Goal: Task Accomplishment & Management: Use online tool/utility

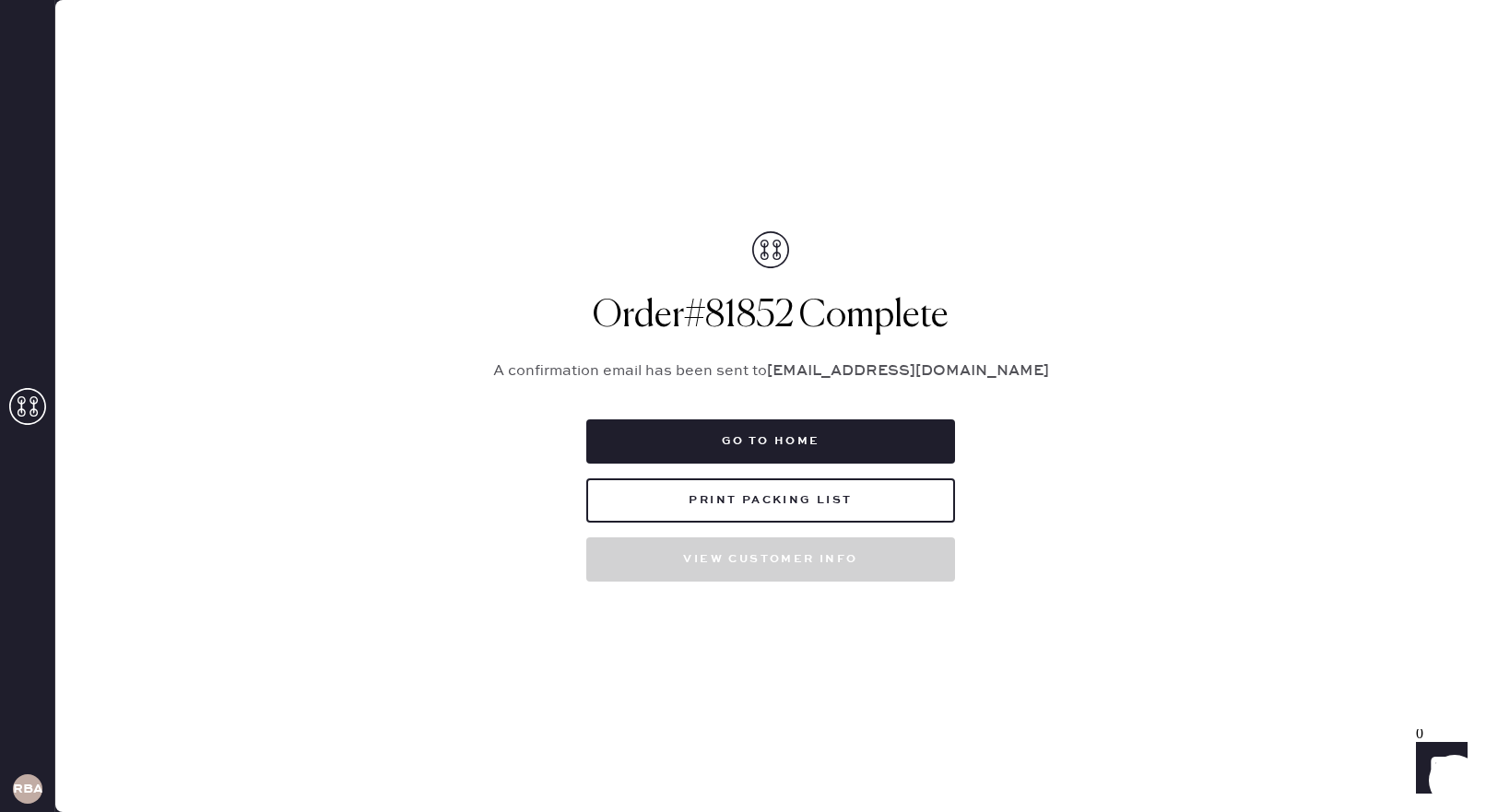
click at [30, 427] on div at bounding box center [28, 408] width 37 height 41
click at [25, 417] on icon at bounding box center [28, 406] width 37 height 37
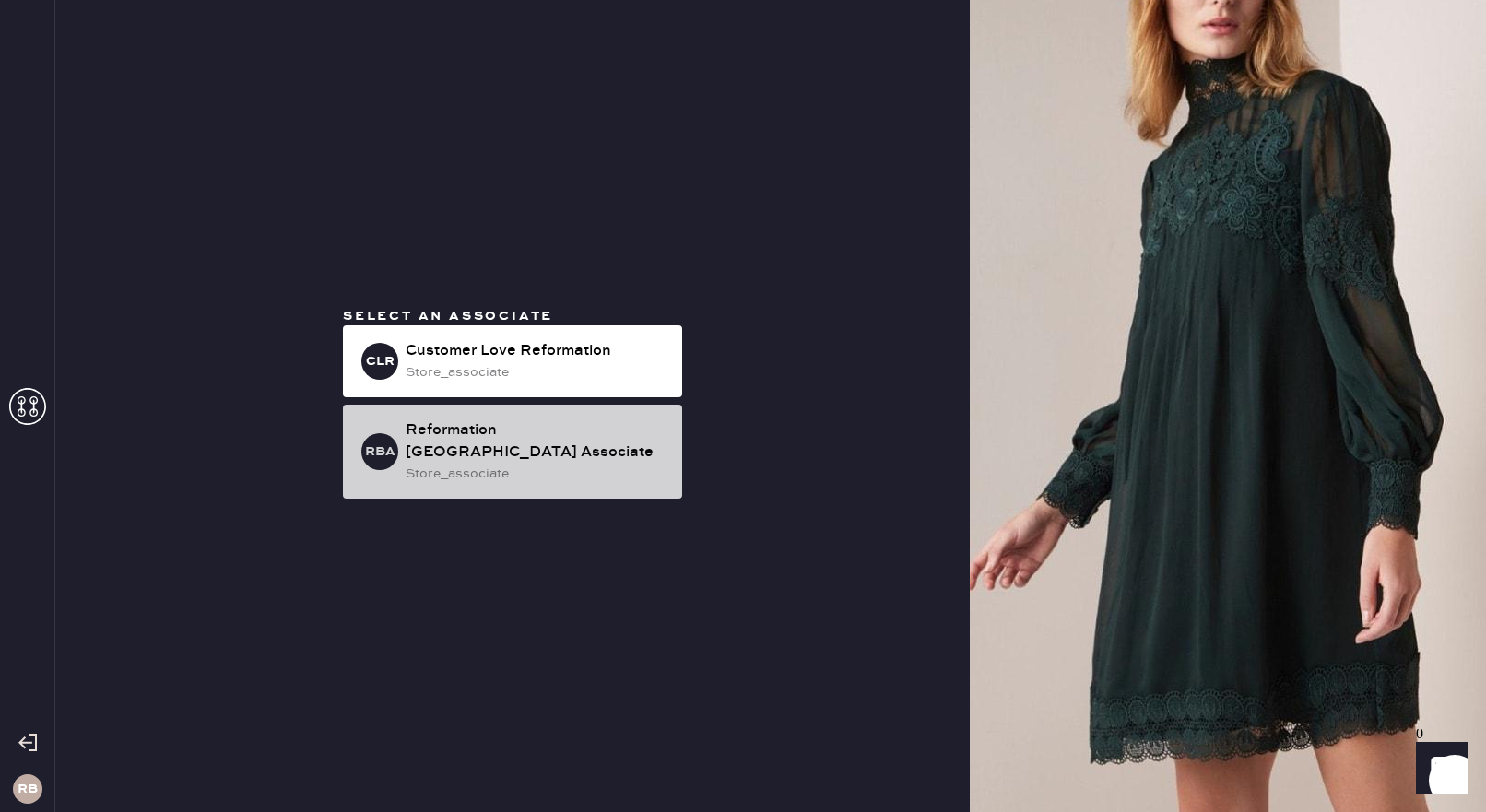
click at [518, 437] on div "Reformation [GEOGRAPHIC_DATA] Associate" at bounding box center [536, 442] width 261 height 45
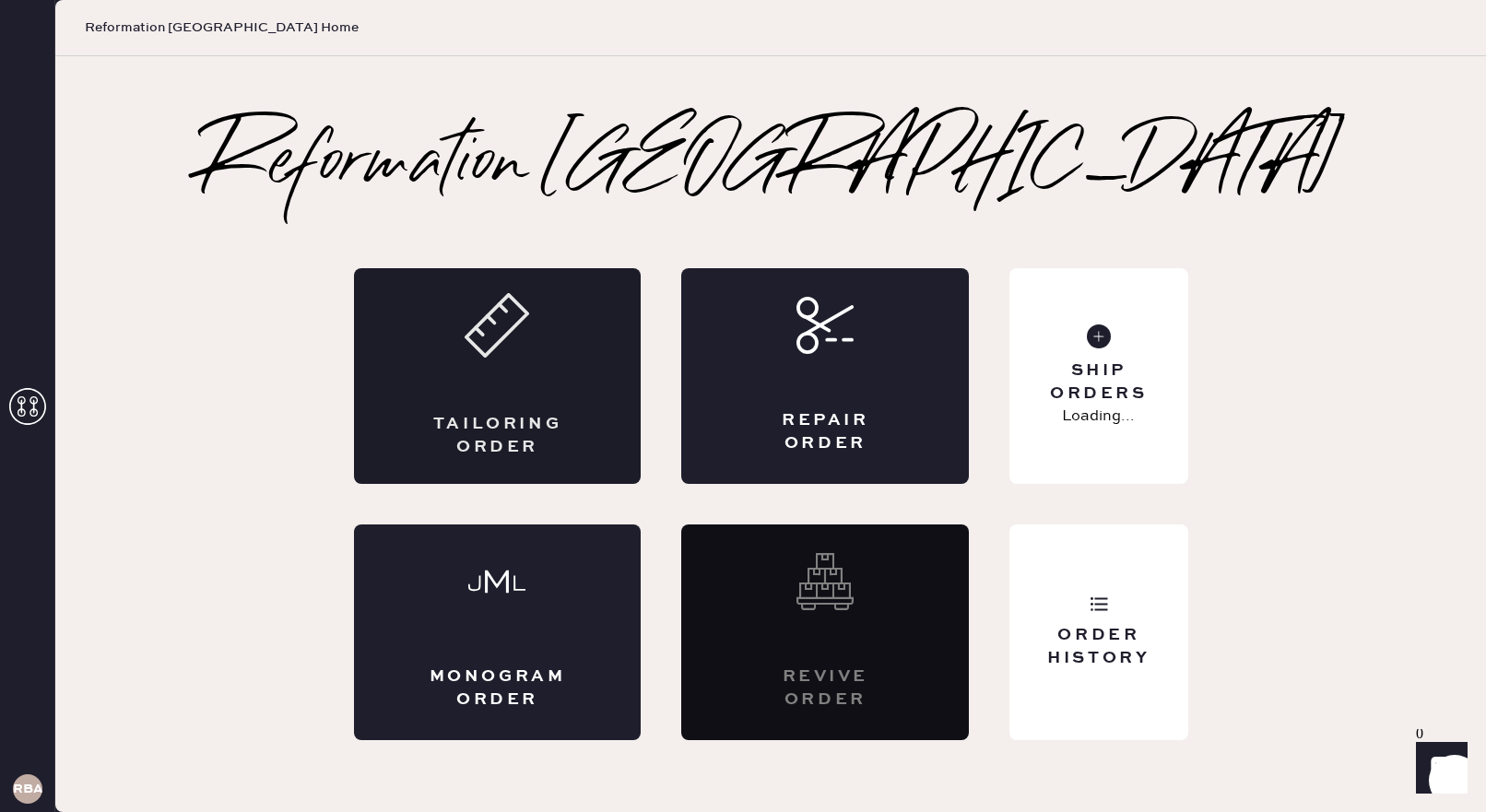
click at [515, 375] on div "Tailoring Order" at bounding box center [497, 376] width 288 height 216
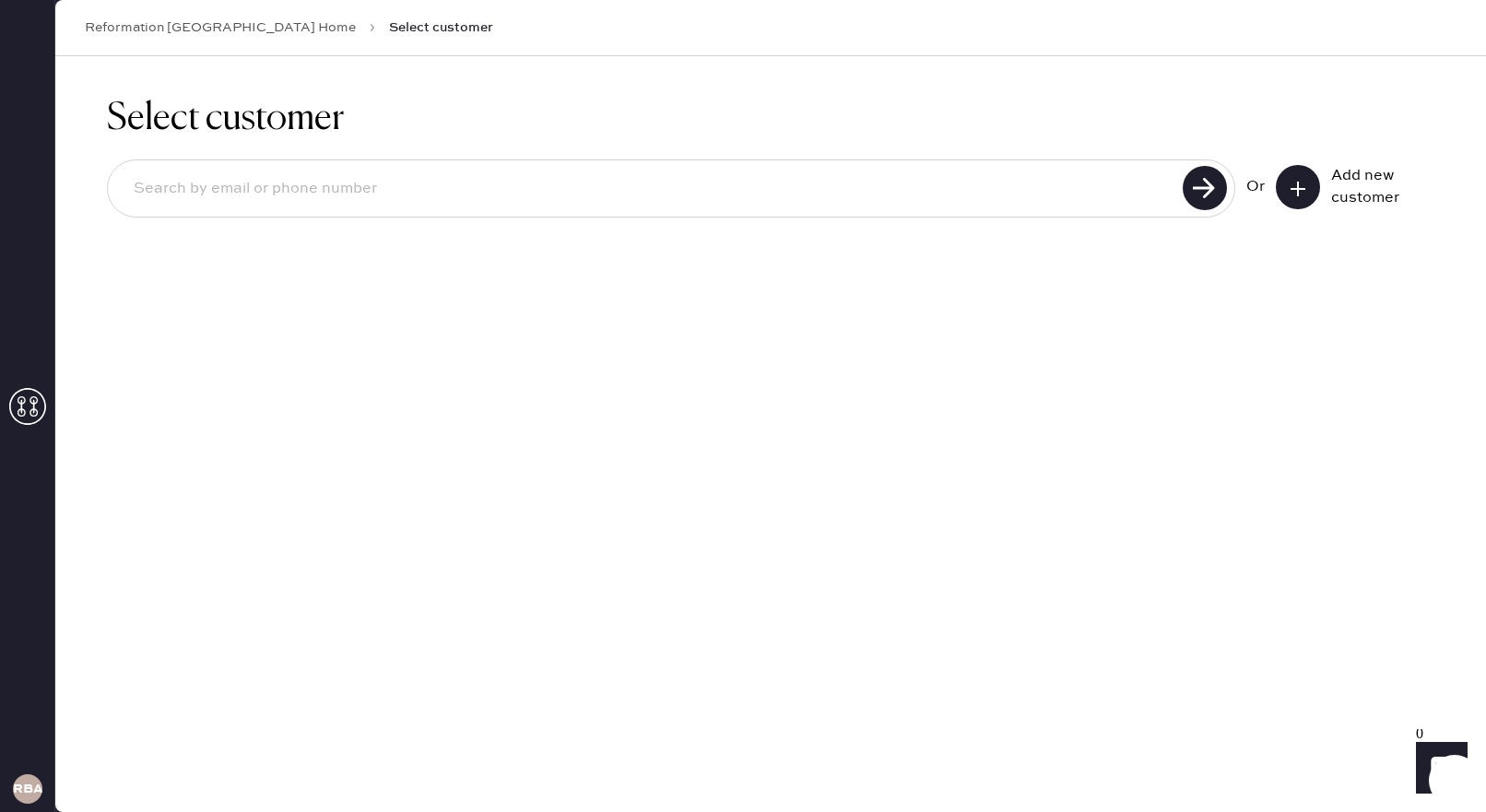
click at [770, 174] on input at bounding box center [648, 189] width 1058 height 43
type input "[PERSON_NAME][EMAIL_ADDRESS][DOMAIN_NAME]"
click at [1214, 175] on use at bounding box center [1205, 188] width 45 height 45
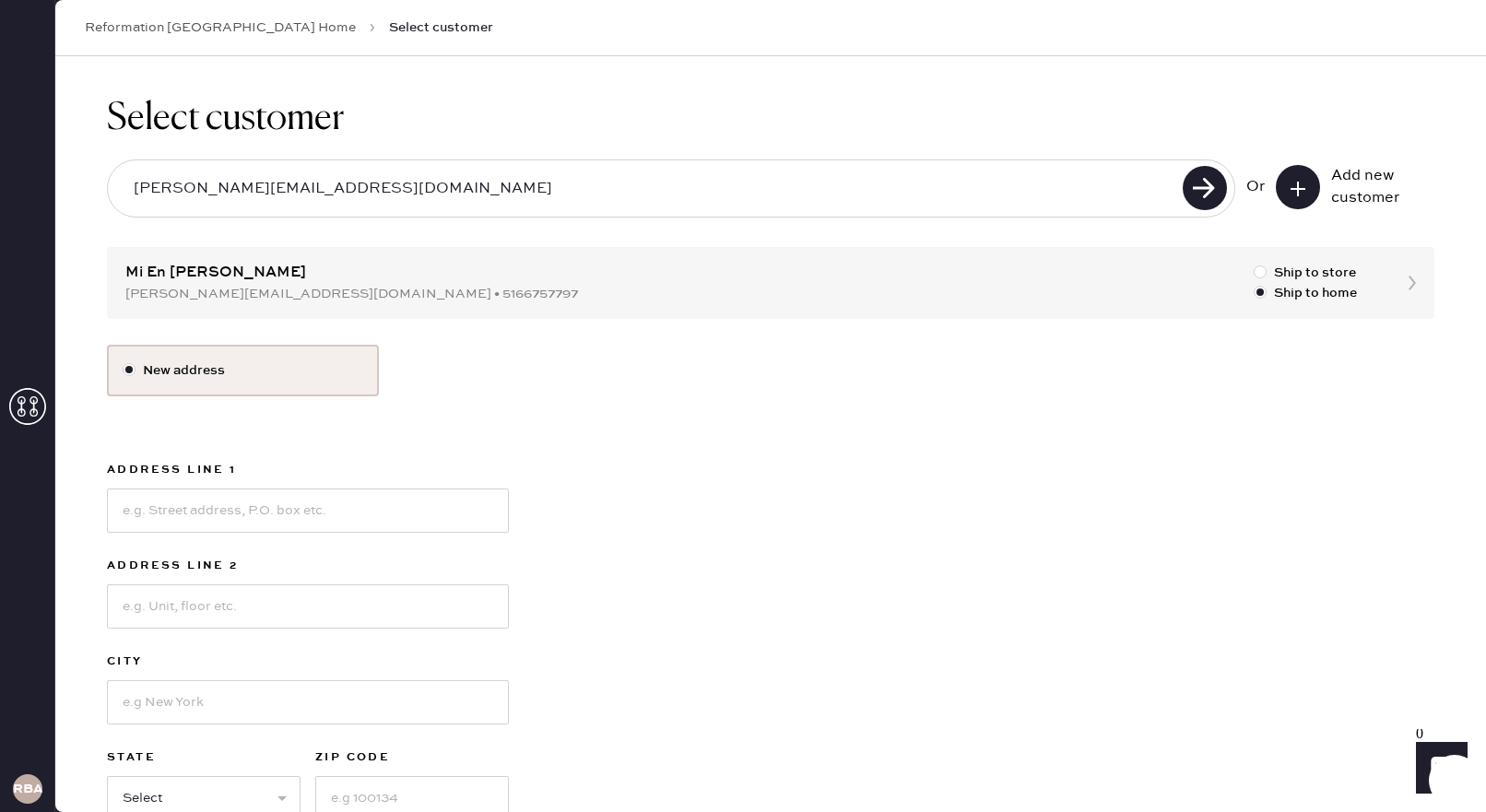
scroll to position [115, 0]
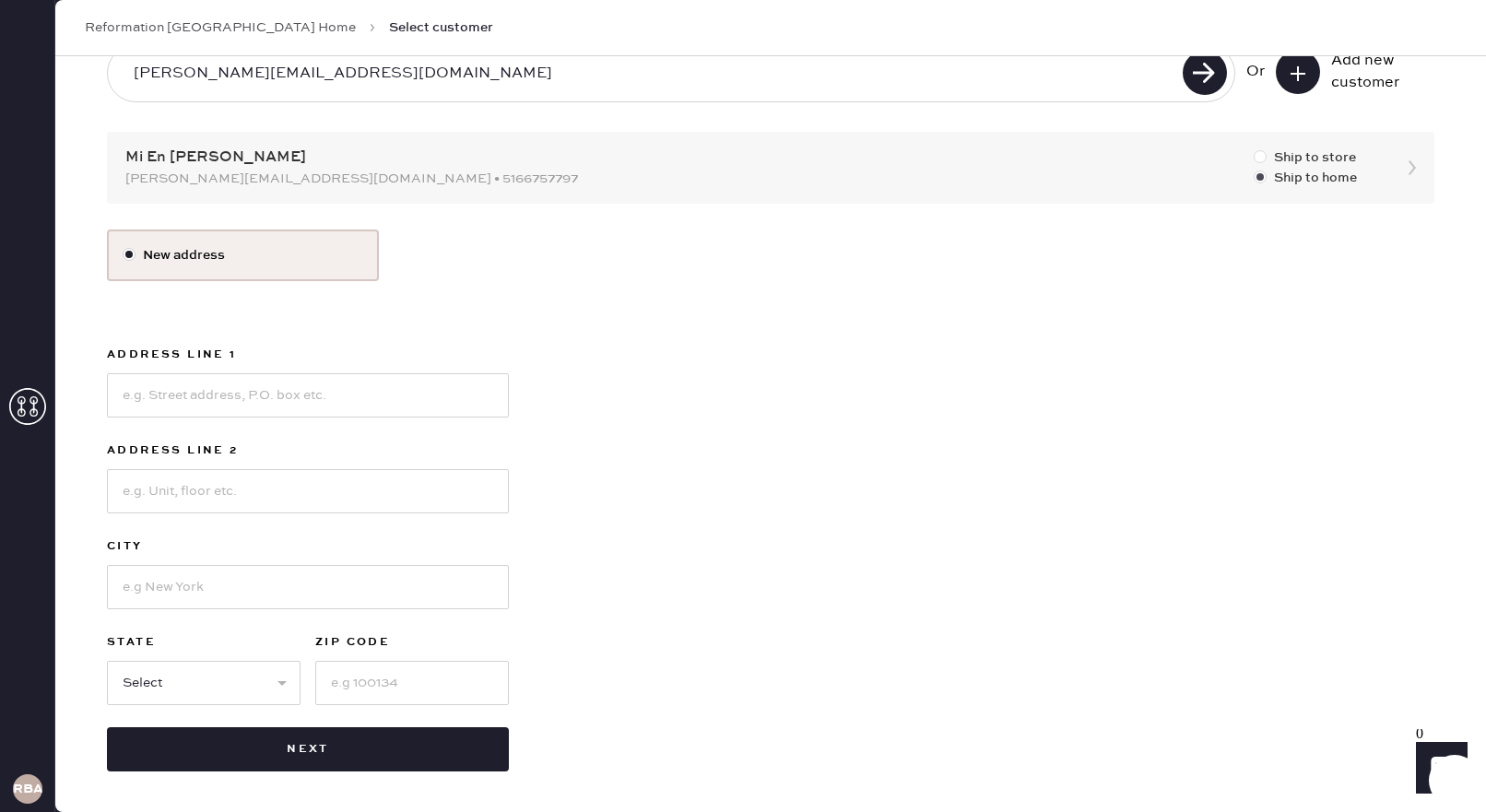
click at [1262, 155] on div at bounding box center [1260, 156] width 13 height 13
click at [1254, 149] on input "Ship to store" at bounding box center [1253, 148] width 1 height 1
radio input "true"
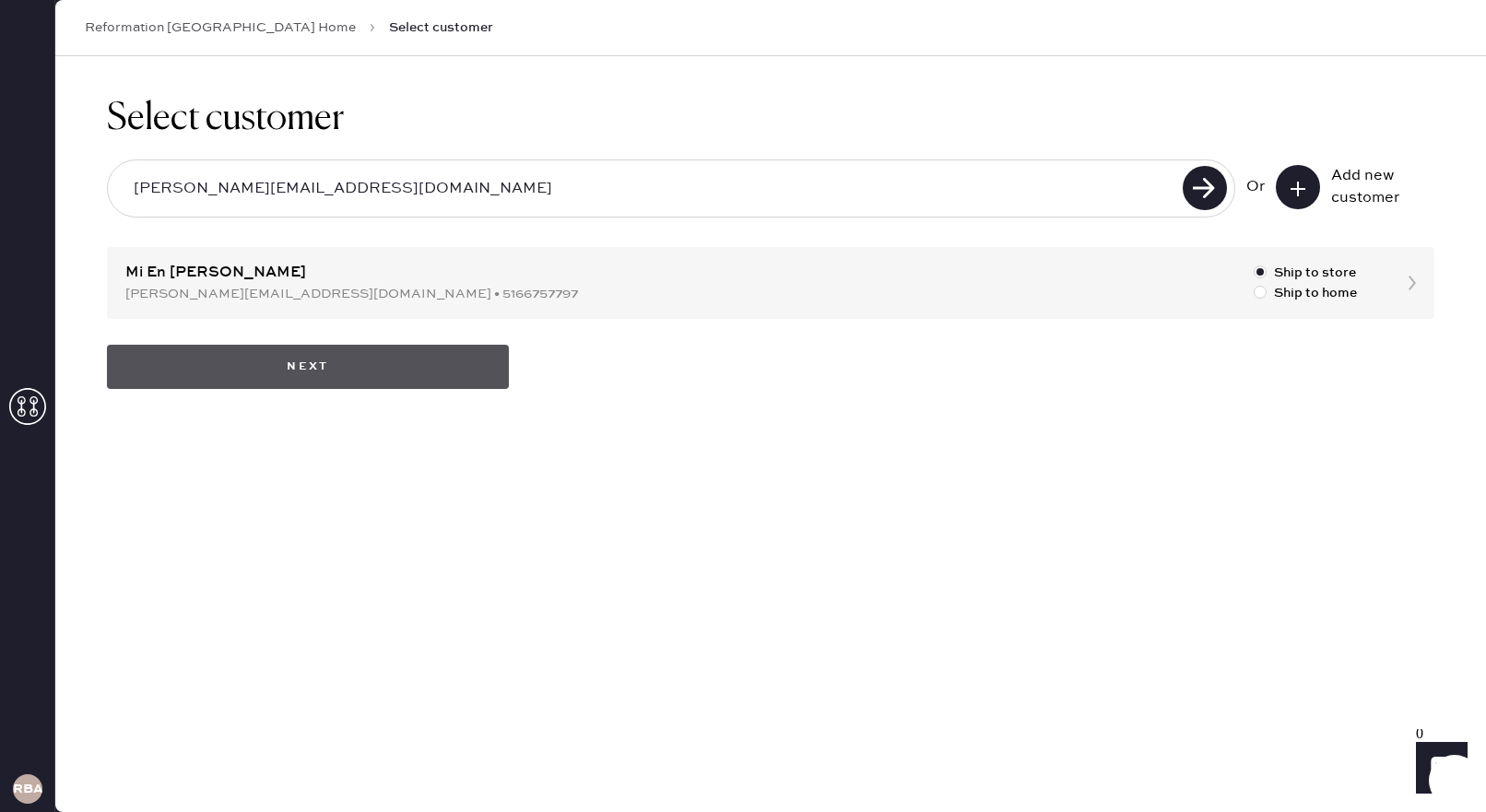
click at [248, 379] on button "Next" at bounding box center [308, 367] width 402 height 45
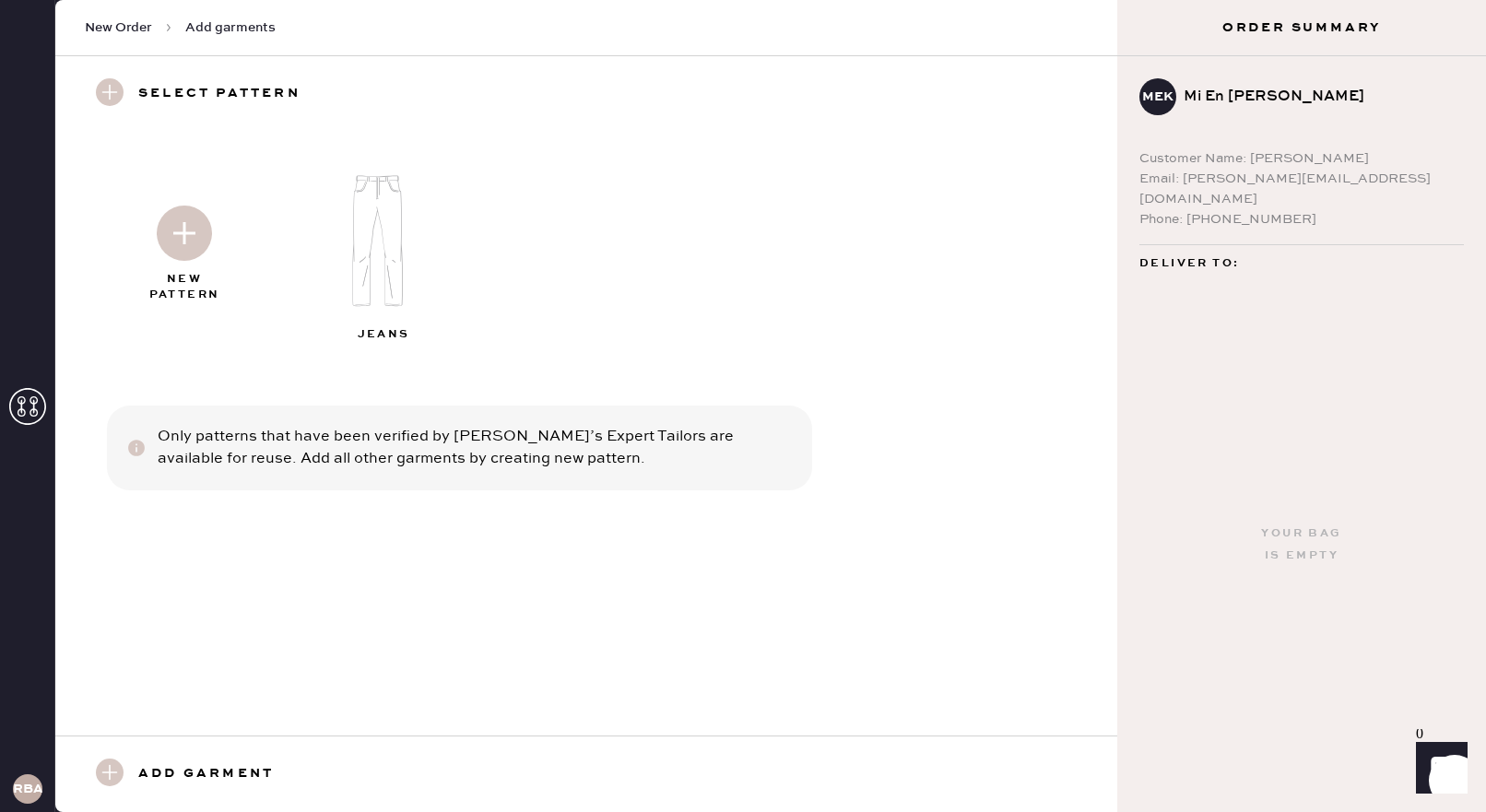
click at [168, 764] on h3 "Add garment" at bounding box center [207, 774] width 136 height 32
click at [110, 771] on use at bounding box center [110, 772] width 28 height 28
click at [194, 214] on img at bounding box center [183, 233] width 55 height 55
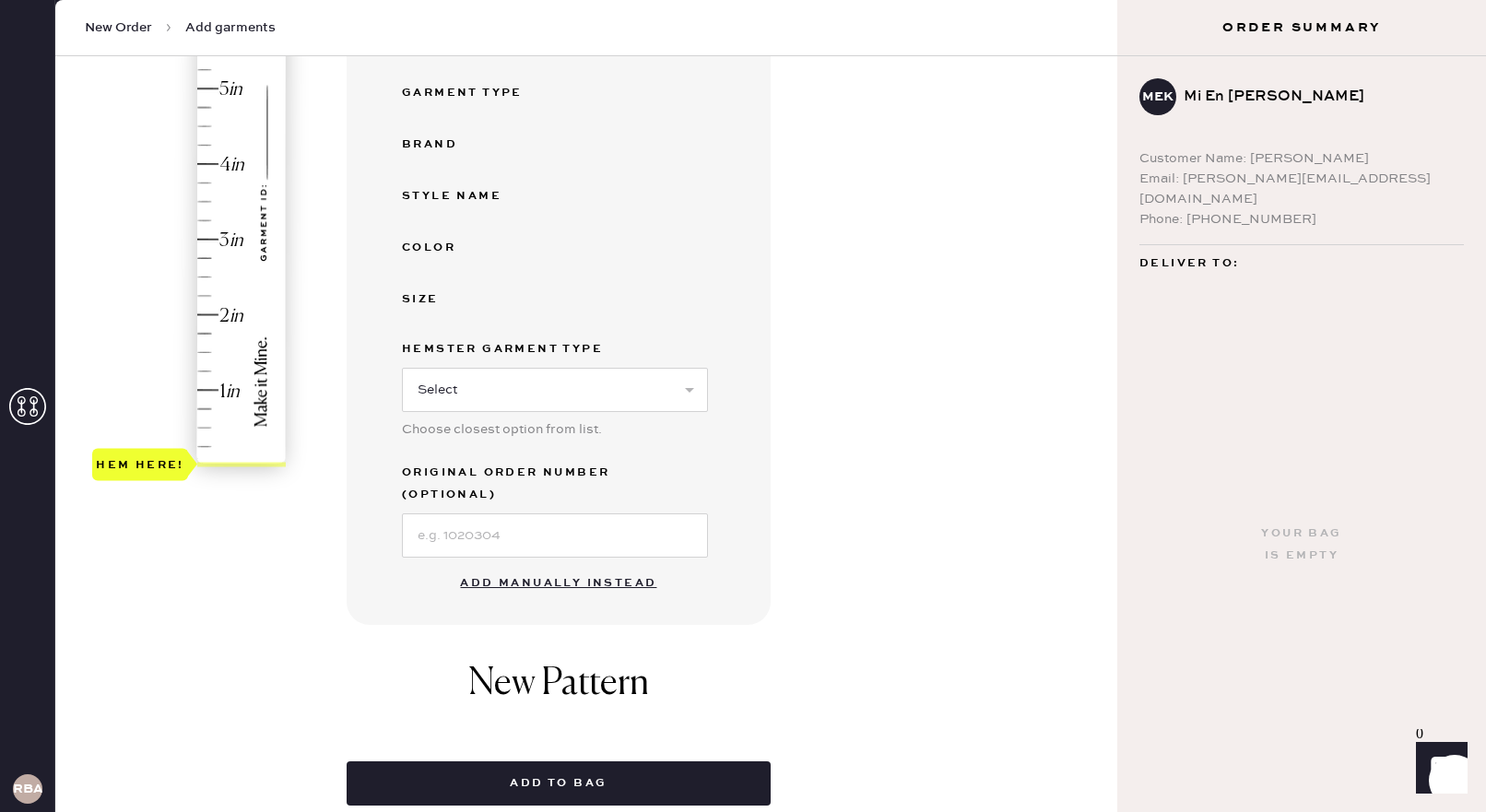
scroll to position [350, 0]
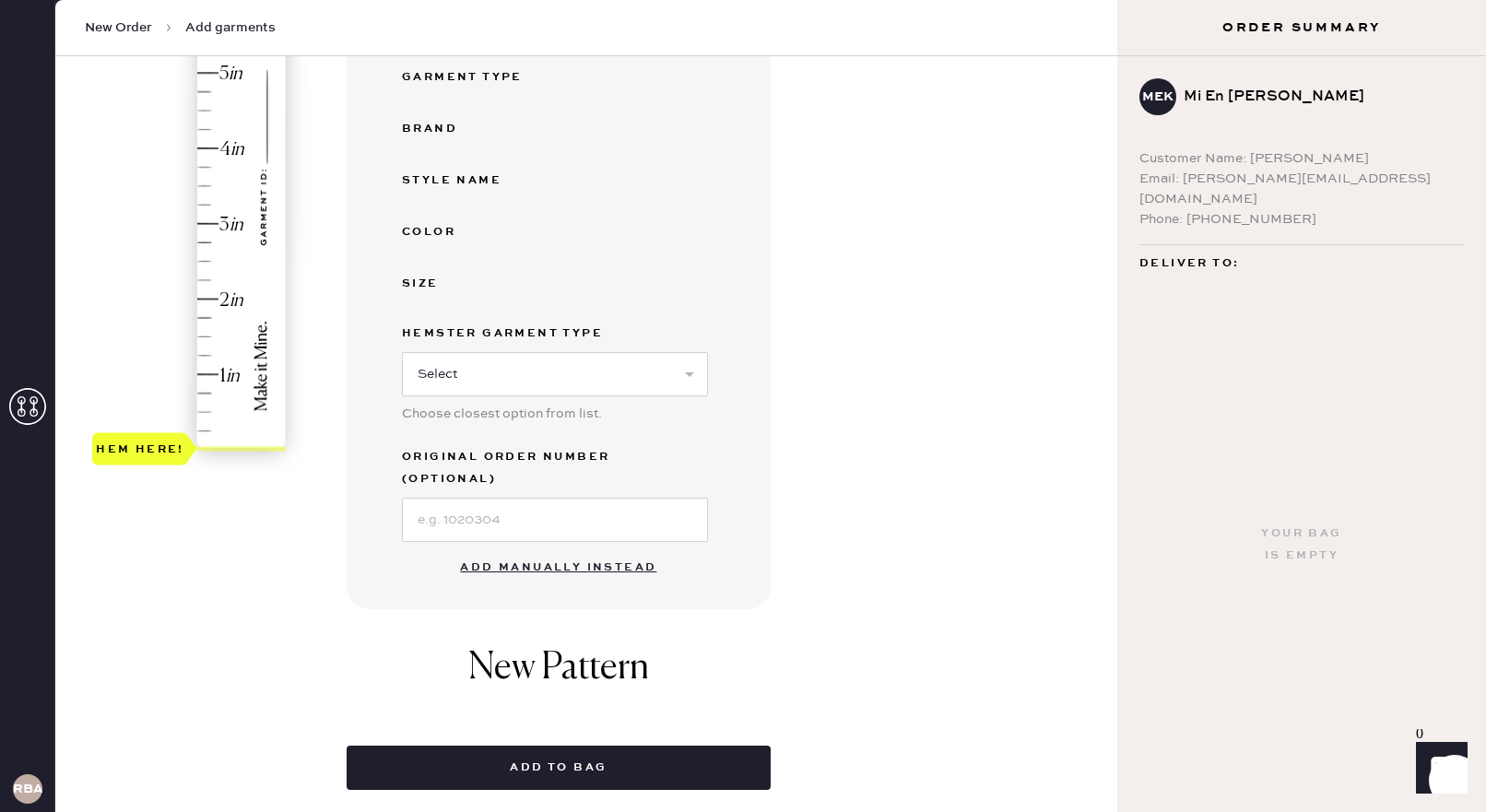
click at [507, 551] on button "Add manually instead" at bounding box center [557, 567] width 219 height 37
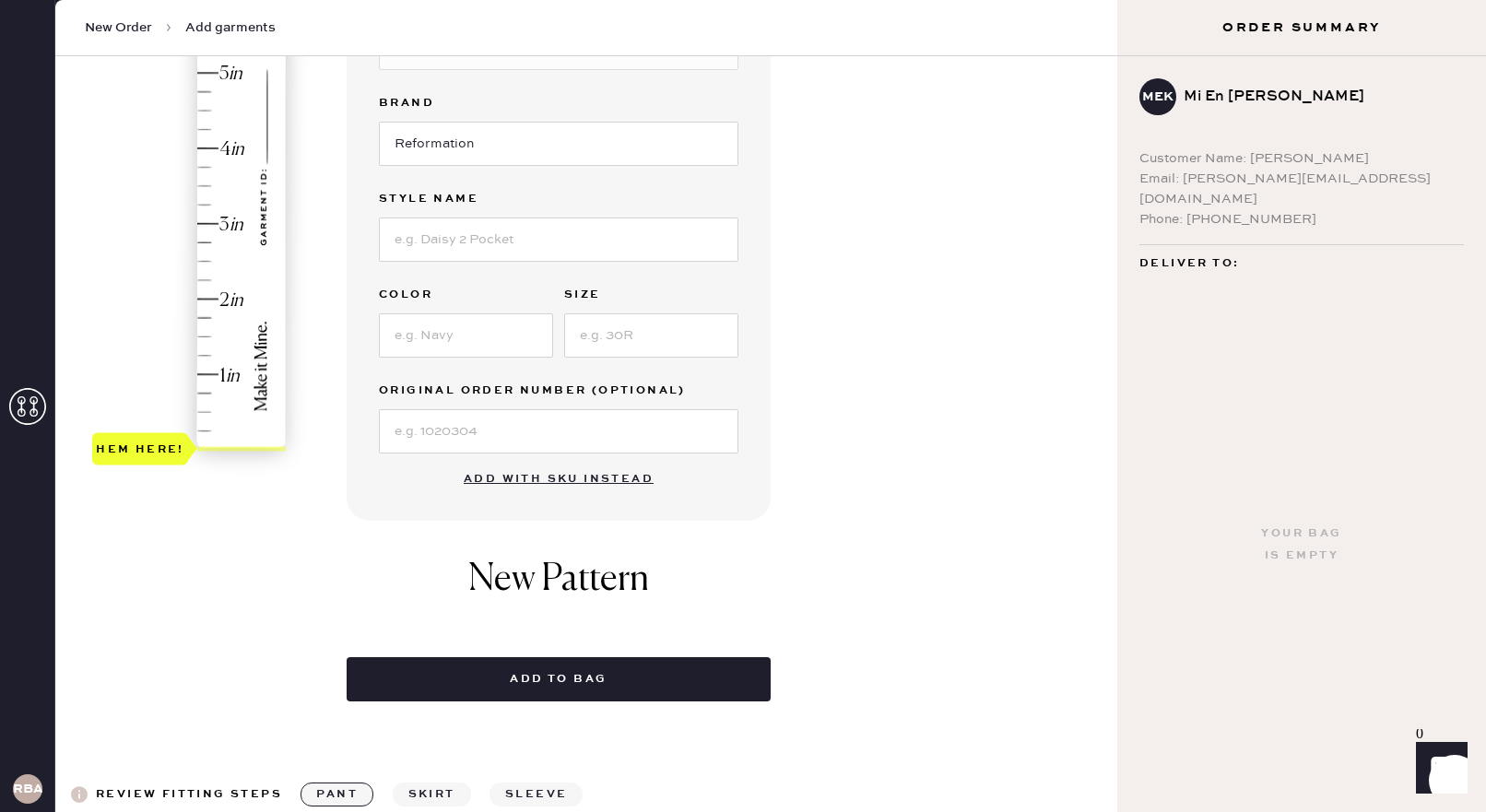
scroll to position [0, 0]
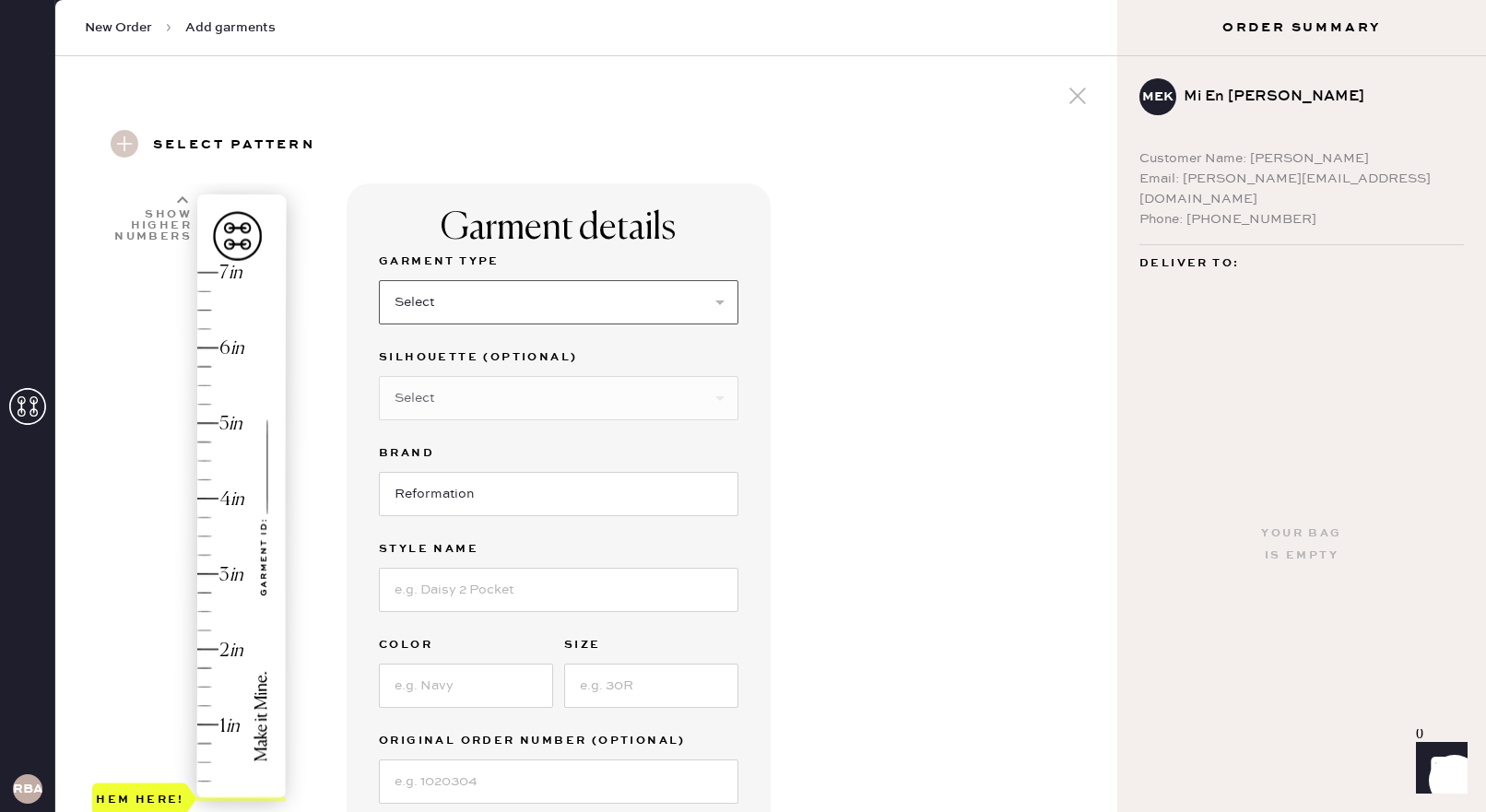
click at [449, 313] on select "Select Basic Skirt Jeans Leggings Pants Shorts Basic Sleeved Dress Basic Sleeve…" at bounding box center [558, 302] width 359 height 45
select select "4"
click at [379, 280] on select "Select Basic Skirt Jeans Leggings Pants Shorts Basic Sleeved Dress Basic Sleeve…" at bounding box center [558, 302] width 359 height 45
click at [435, 594] on input at bounding box center [558, 590] width 359 height 45
type input "Malia mid rise wide leg twill pants"
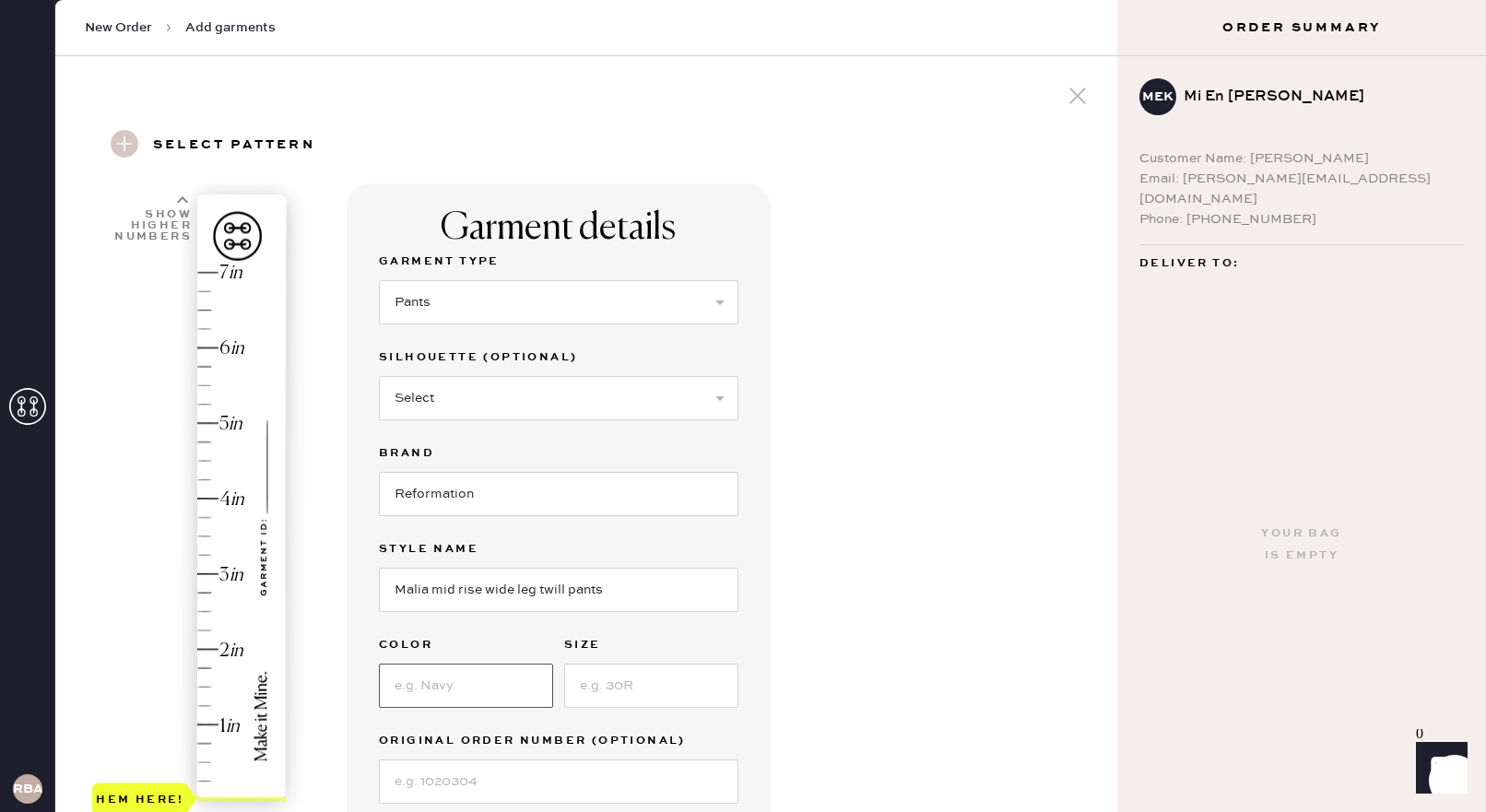
click at [425, 683] on input at bounding box center [465, 686] width 174 height 45
type input "[PERSON_NAME]"
click at [614, 681] on input at bounding box center [650, 686] width 174 height 45
type input "24"
click at [875, 535] on div "Garment details Garment Type Select Basic Skirt Jeans Leggings Pants Shorts Bas…" at bounding box center [725, 706] width 756 height 1046
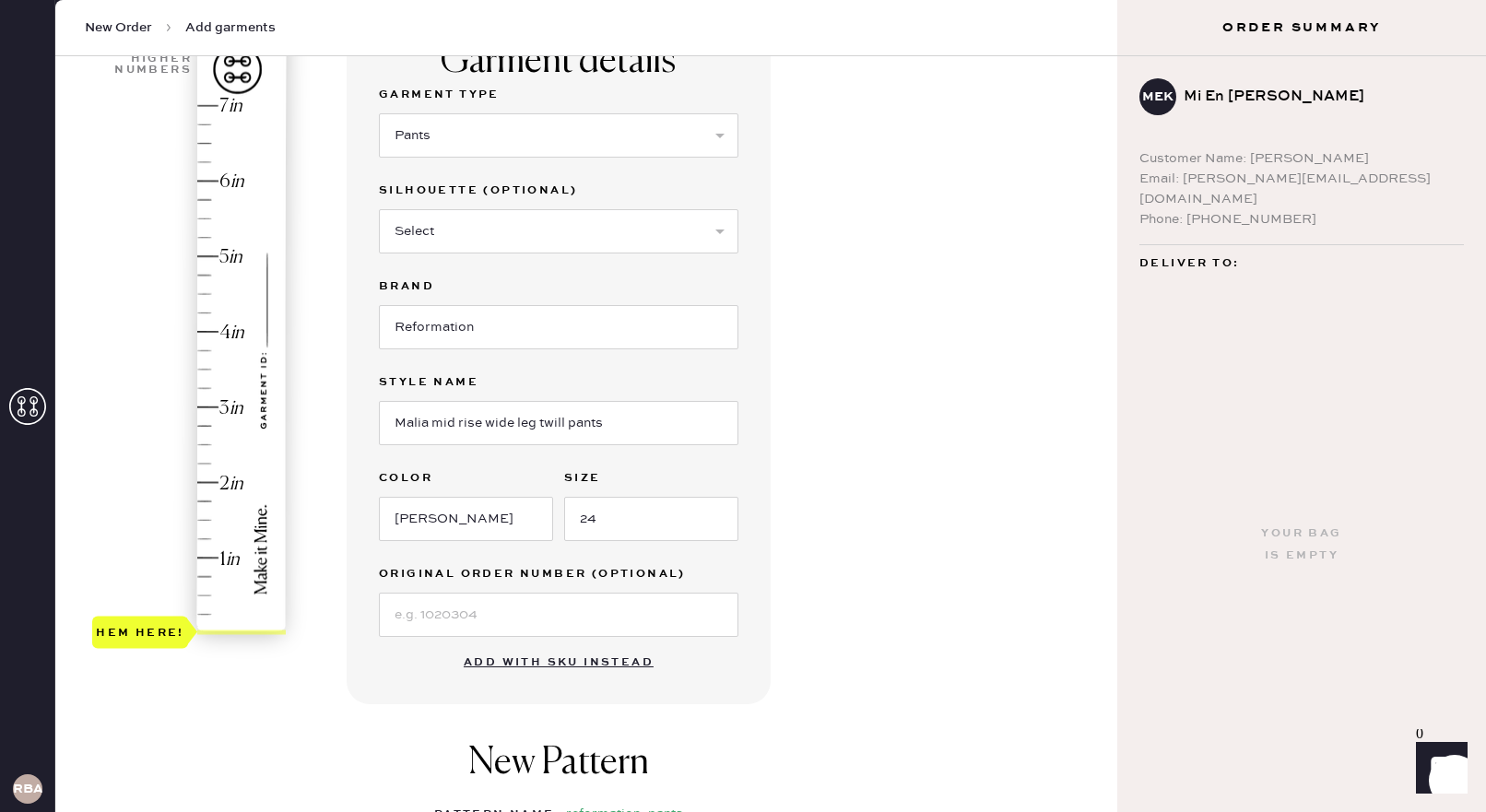
scroll to position [206, 0]
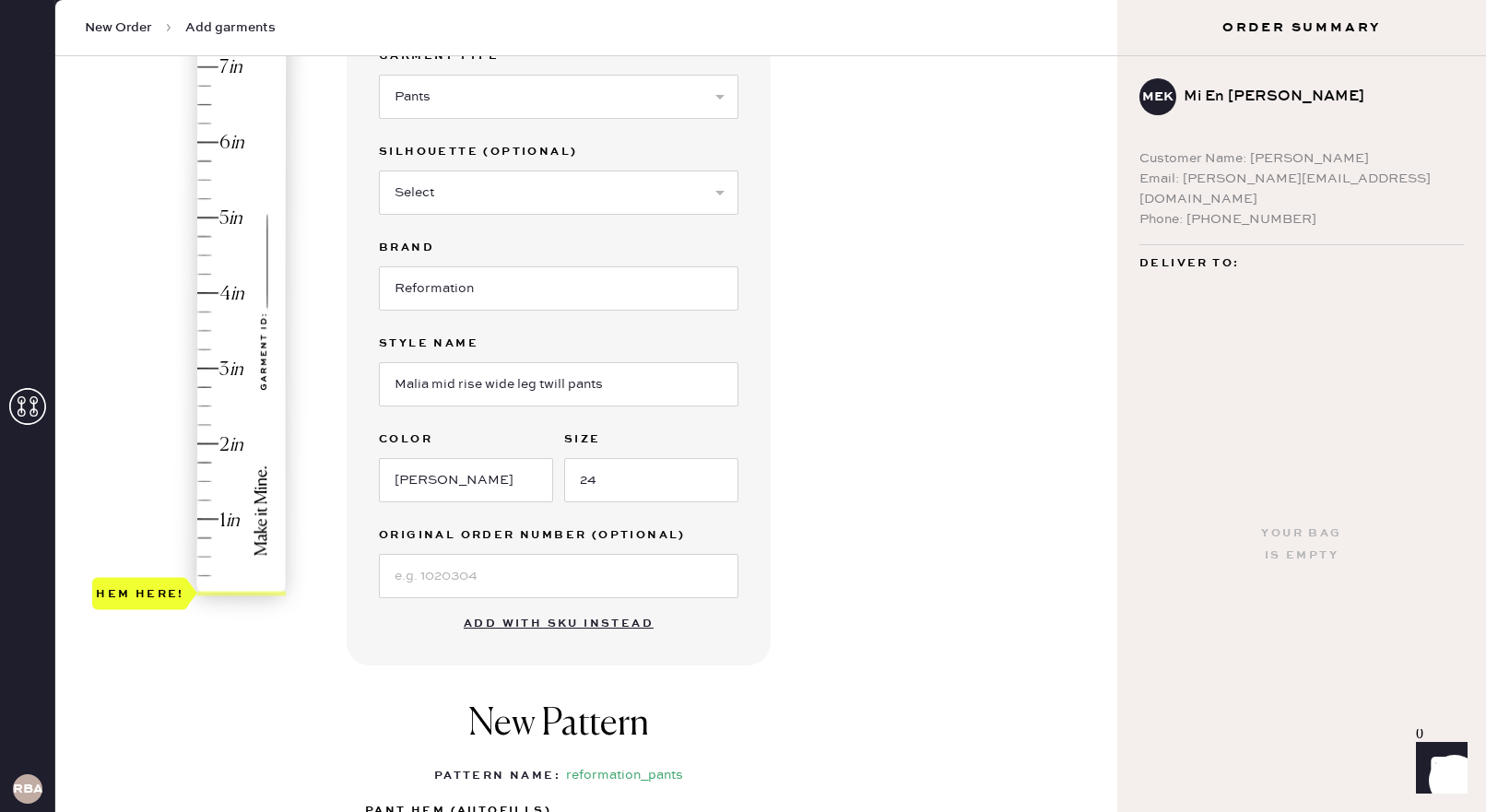
type input "1"
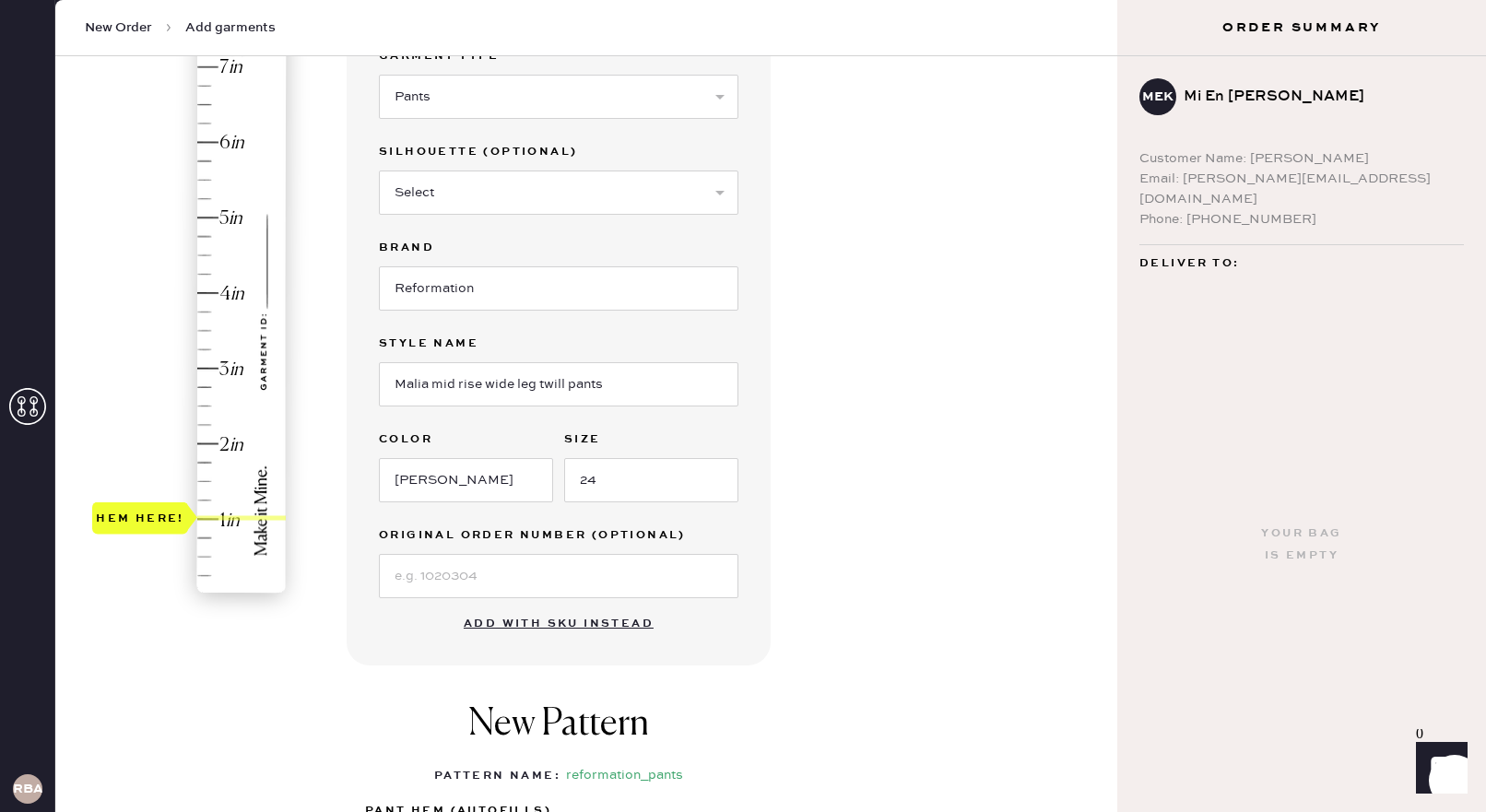
click at [217, 517] on div "Hem here!" at bounding box center [190, 330] width 196 height 544
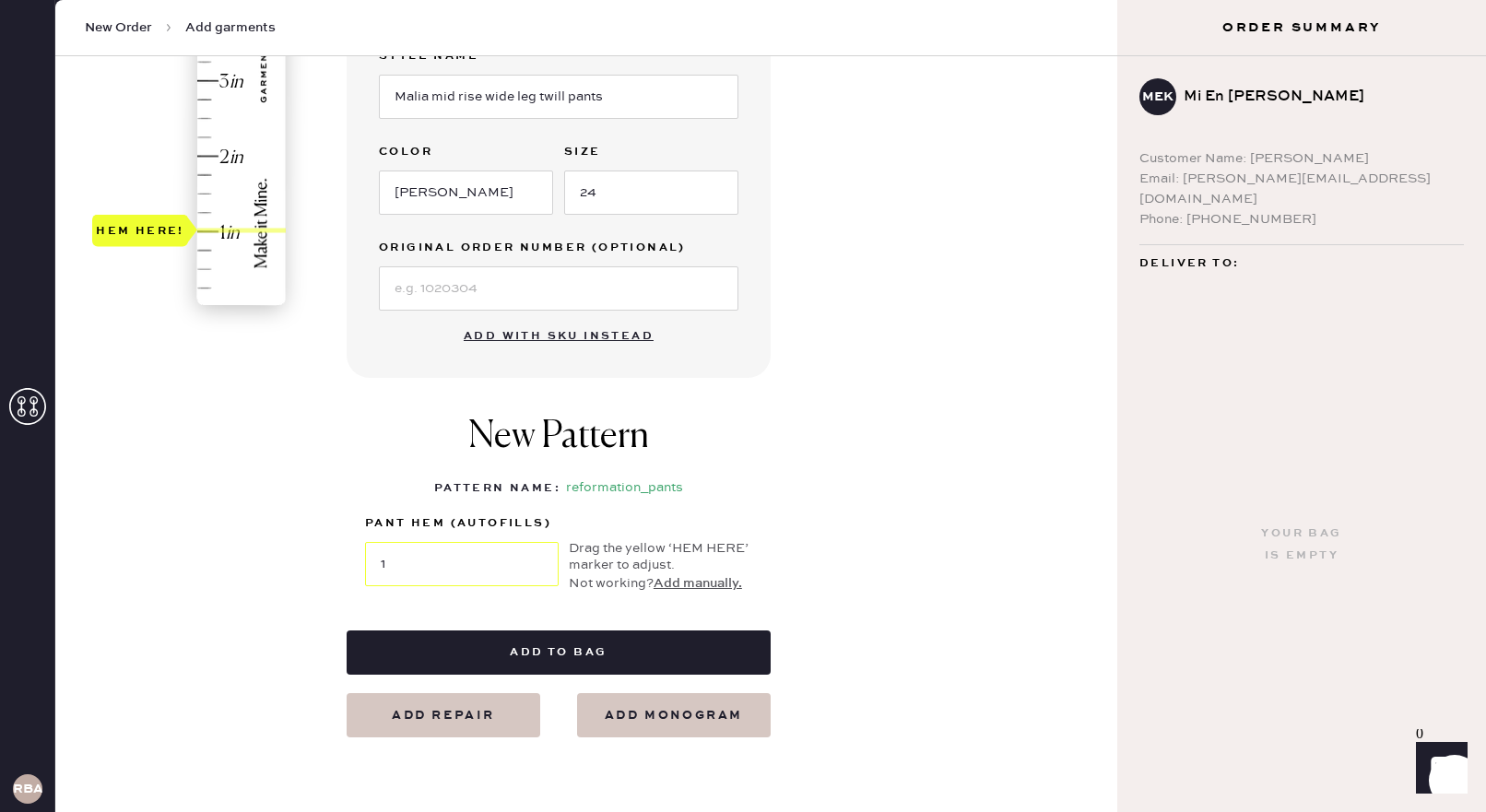
scroll to position [503, 0]
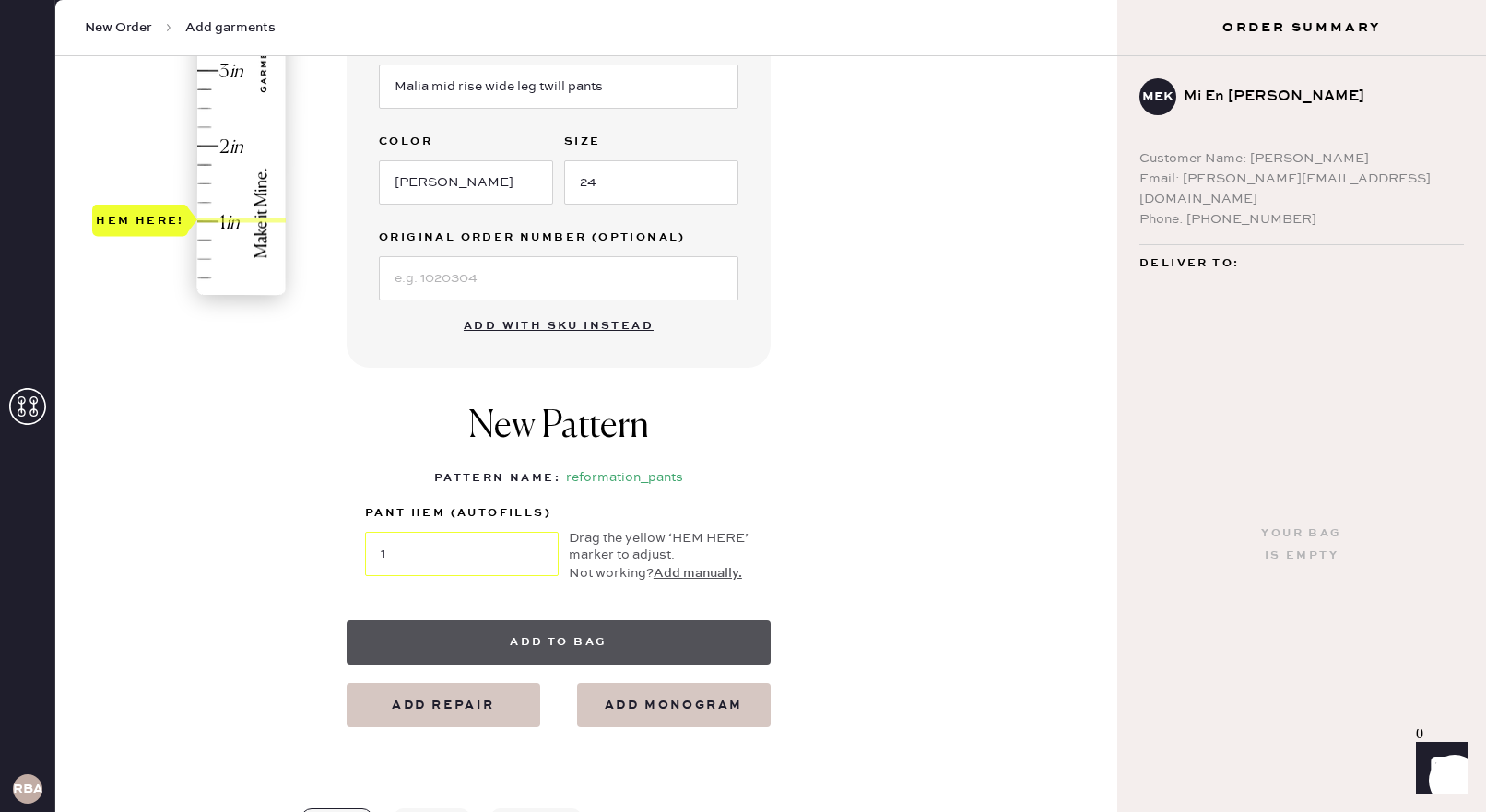
click at [548, 634] on button "Add to bag" at bounding box center [559, 643] width 424 height 45
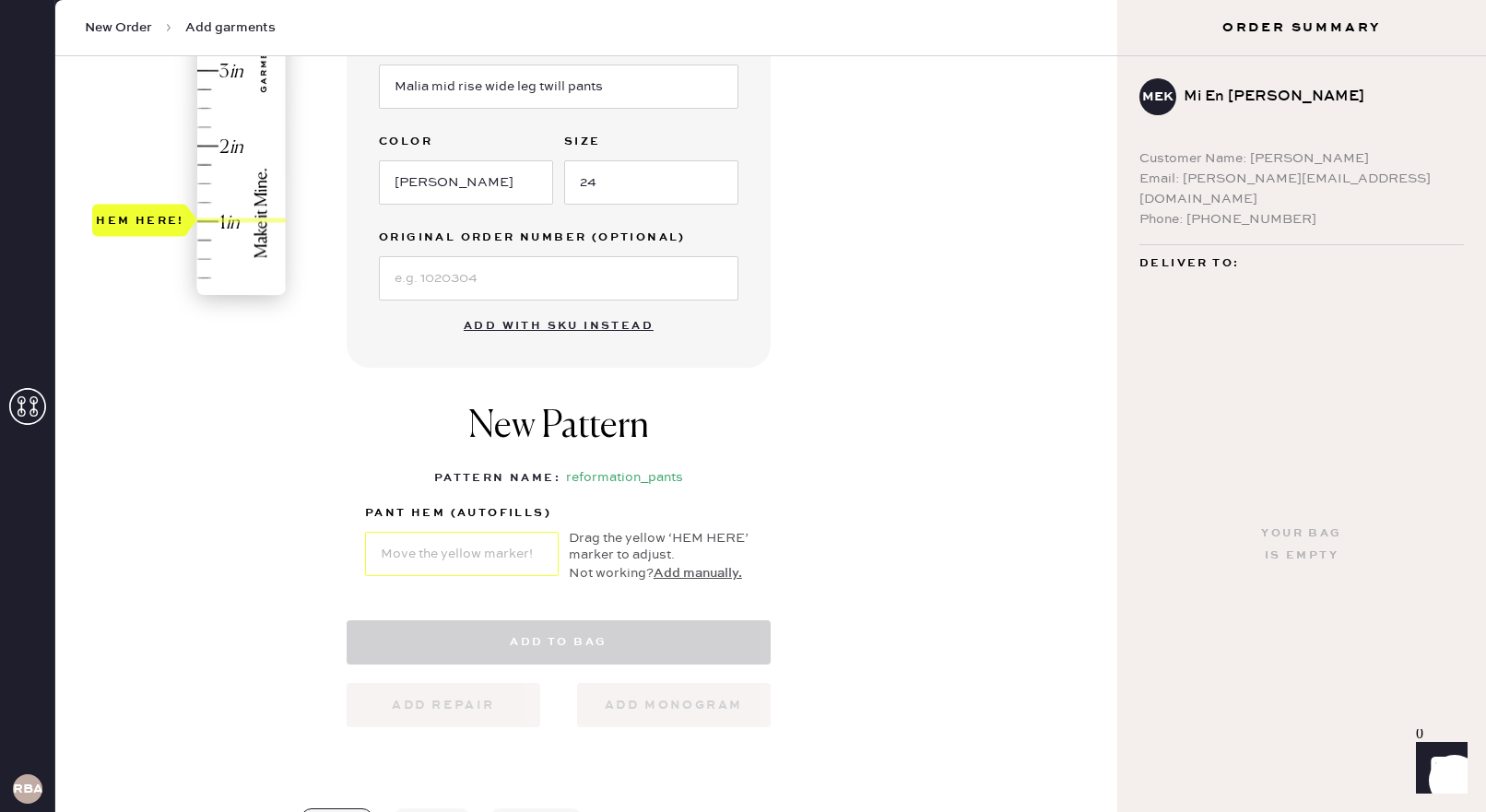
select select "4"
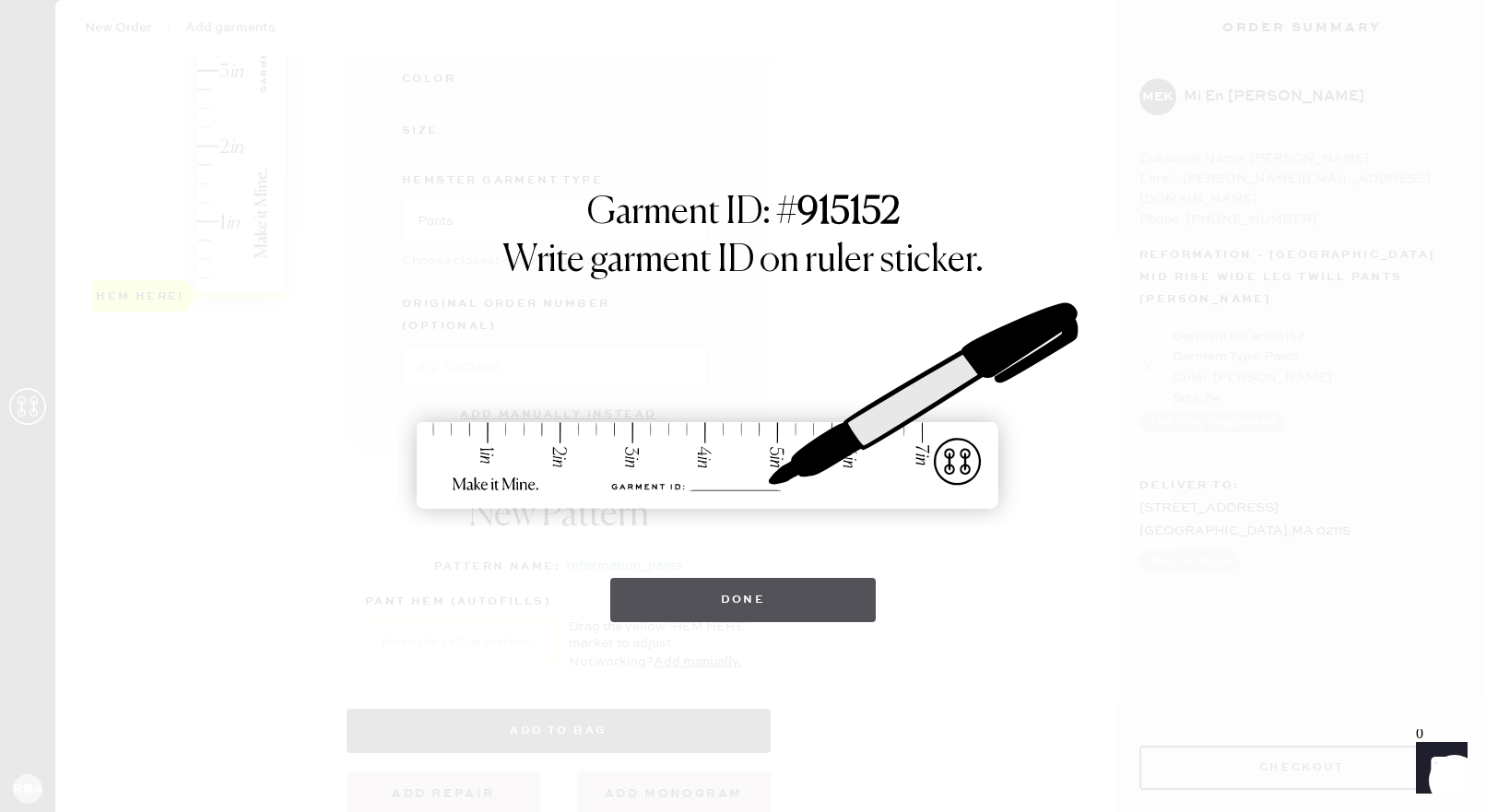
click at [665, 606] on button "Done" at bounding box center [743, 600] width 266 height 45
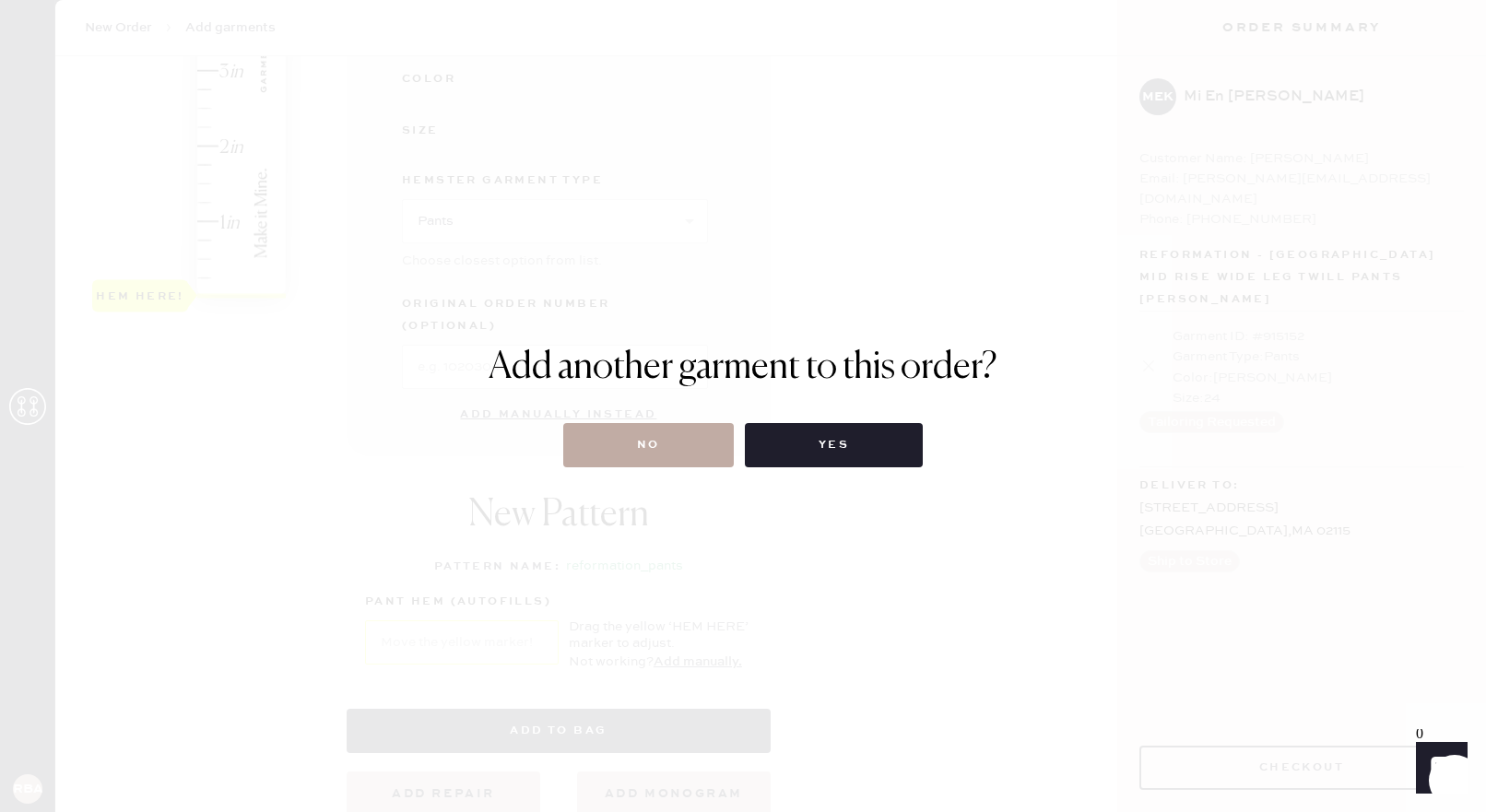
click at [643, 432] on button "No" at bounding box center [648, 446] width 170 height 45
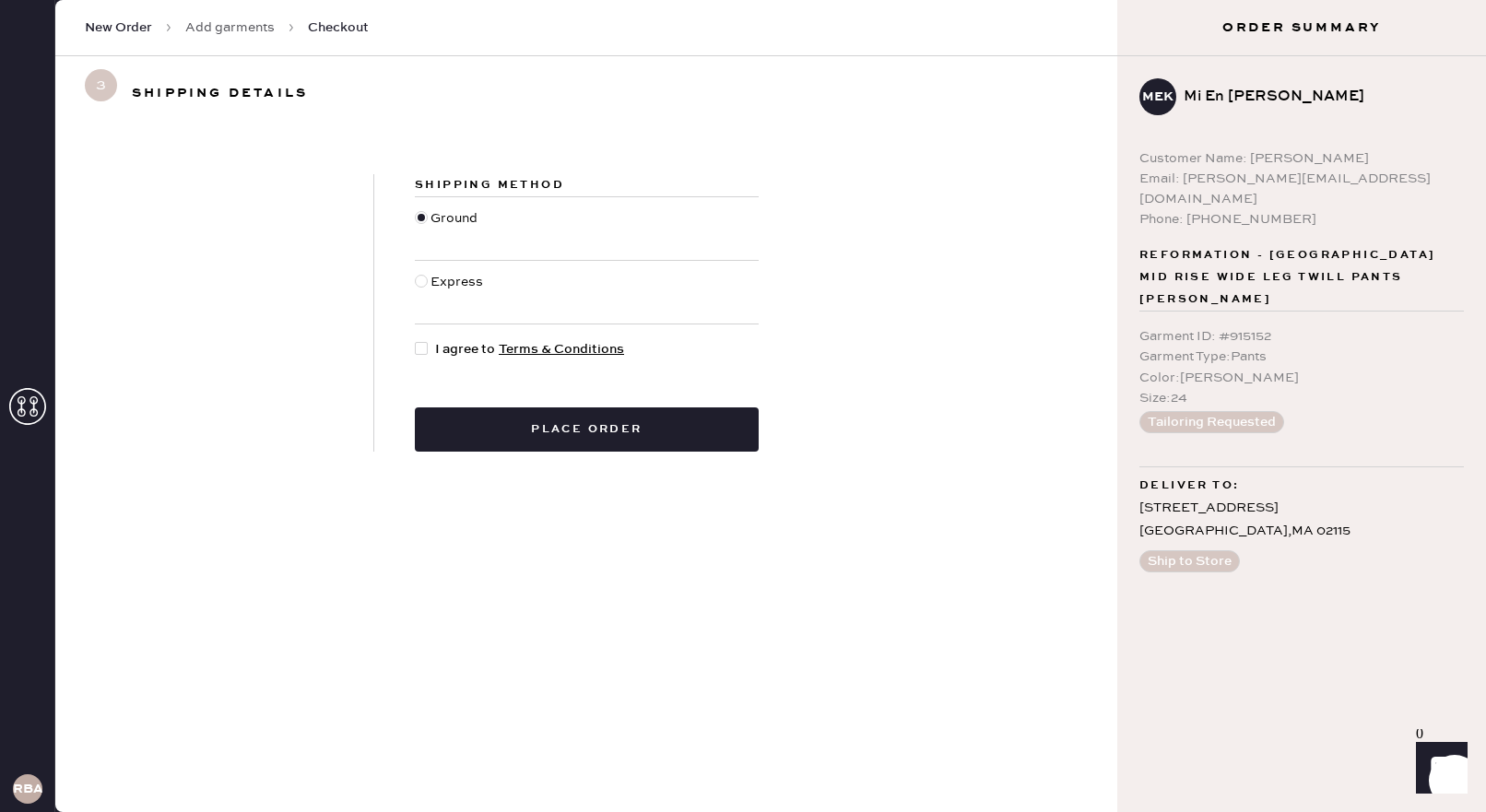
click at [430, 346] on div at bounding box center [425, 350] width 20 height 20
click at [416, 340] on input "I agree to Terms & Conditions" at bounding box center [415, 339] width 1 height 1
checkbox input "true"
click at [511, 414] on button "Place order" at bounding box center [587, 430] width 344 height 45
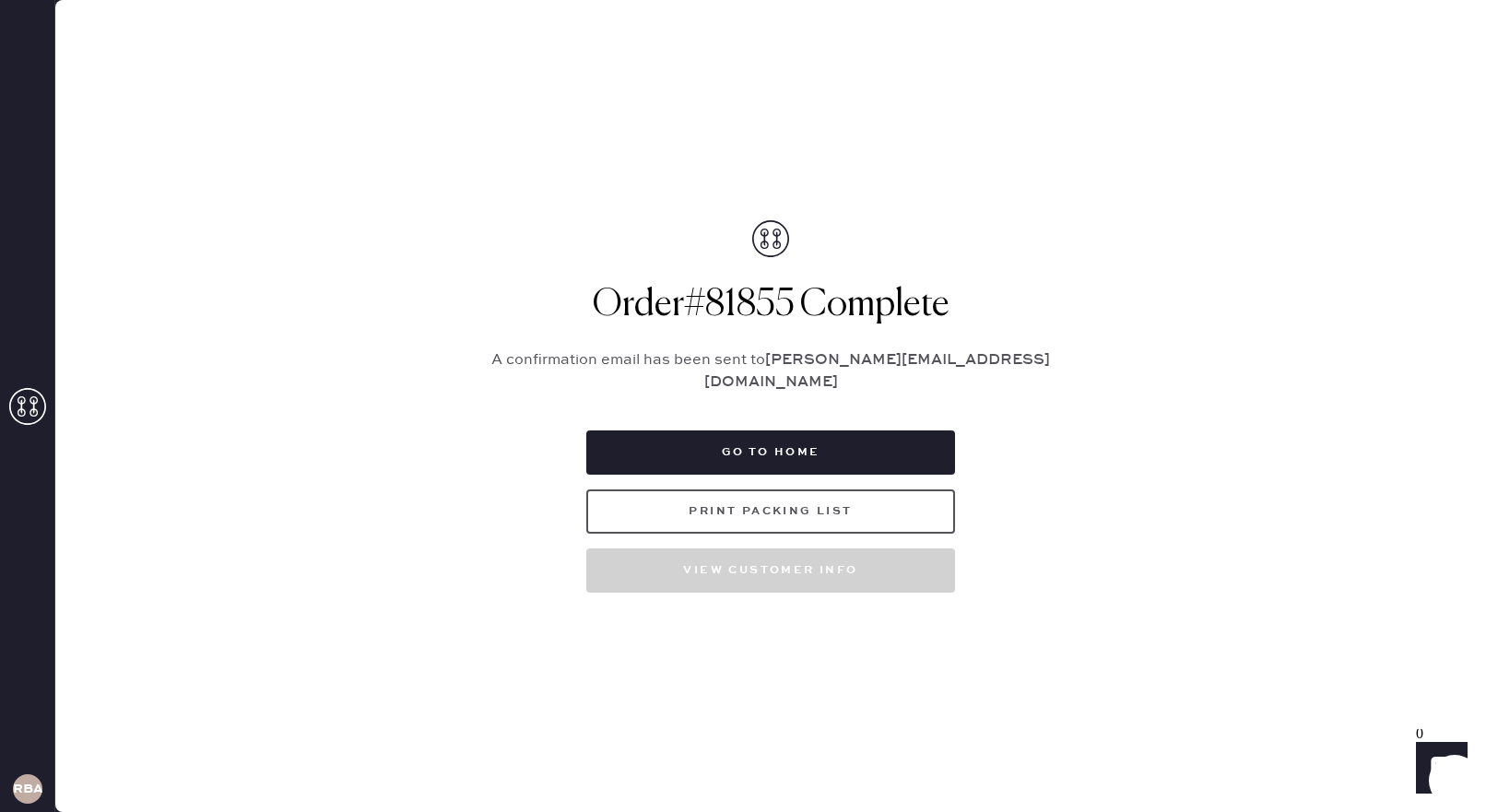
click at [737, 490] on button "Print Packing List" at bounding box center [770, 512] width 368 height 45
drag, startPoint x: 812, startPoint y: 368, endPoint x: 1011, endPoint y: 374, distance: 199.1
click at [1011, 374] on p "A confirmation email has been sent to [PERSON_NAME][EMAIL_ADDRESS][DOMAIN_NAME]" at bounding box center [770, 371] width 599 height 45
